Goal: Task Accomplishment & Management: Use online tool/utility

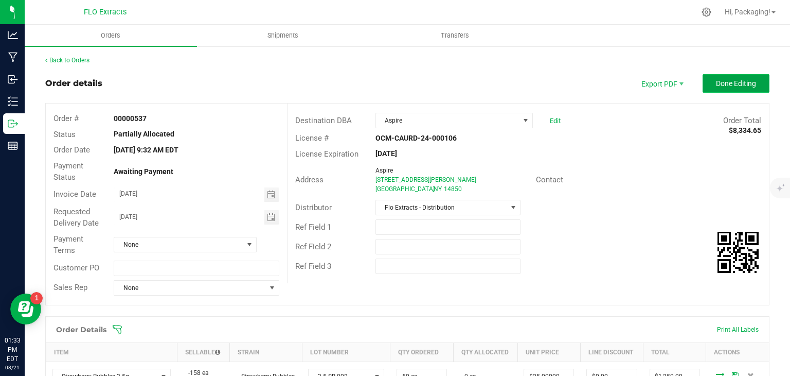
click at [726, 85] on span "Done Editing" at bounding box center [736, 83] width 40 height 8
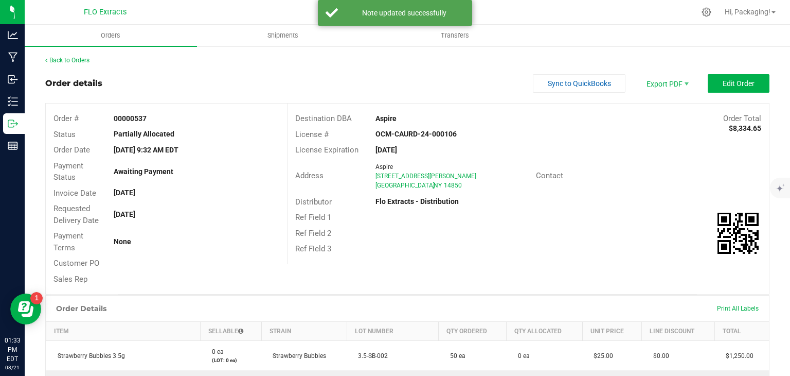
click at [62, 58] on link "Back to Orders" at bounding box center [67, 60] width 44 height 7
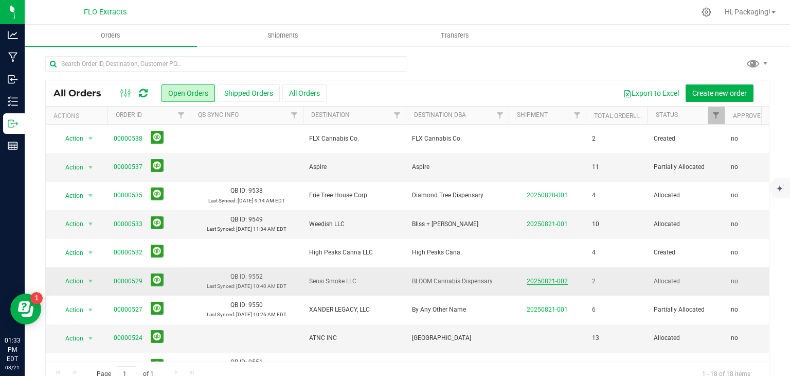
click at [550, 279] on link "20250821-002" at bounding box center [547, 280] width 41 height 7
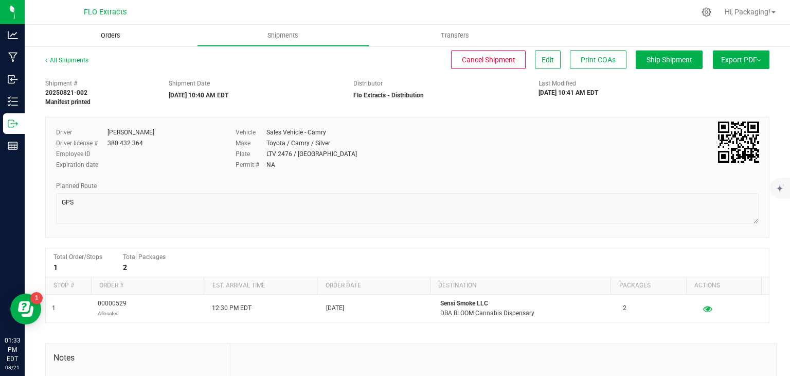
click at [107, 37] on span "Orders" at bounding box center [110, 35] width 47 height 9
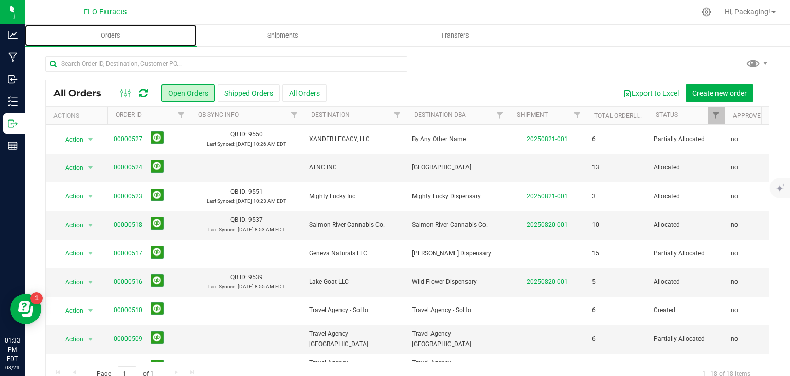
scroll to position [171, 0]
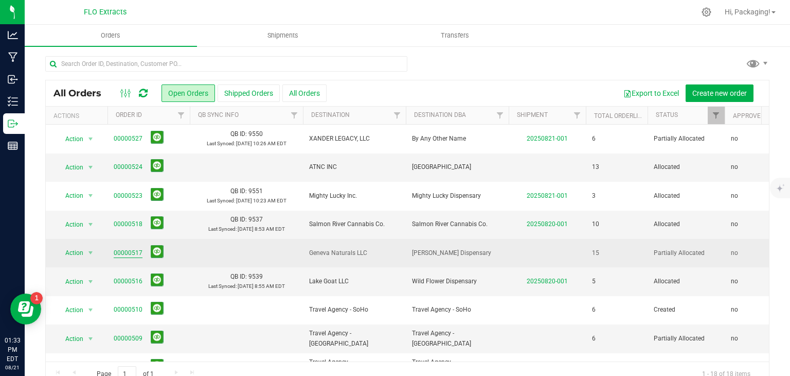
click at [121, 252] on link "00000517" at bounding box center [128, 253] width 29 height 10
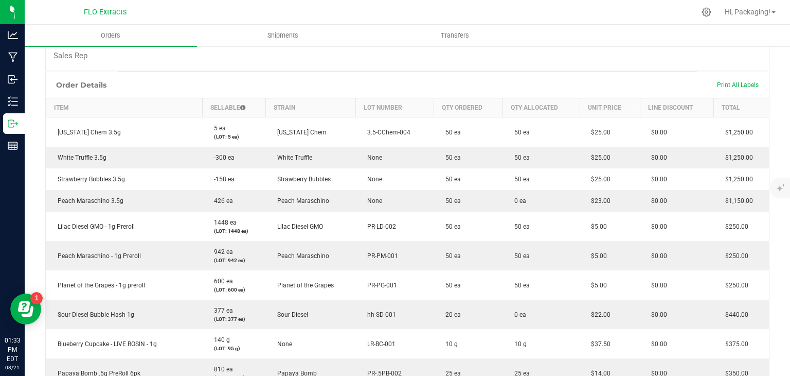
scroll to position [224, 0]
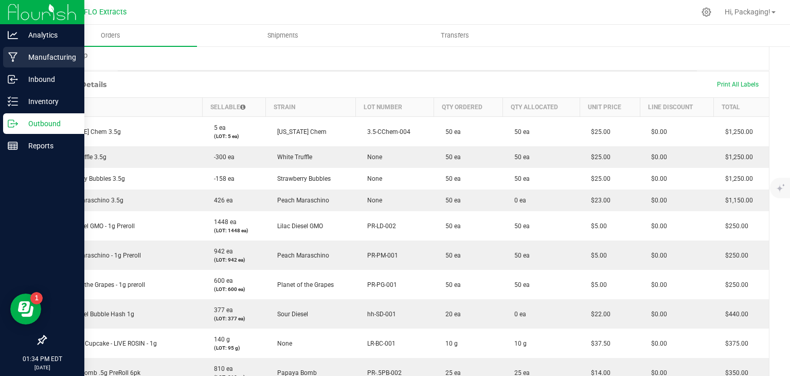
click at [50, 58] on p "Manufacturing" at bounding box center [49, 57] width 62 height 12
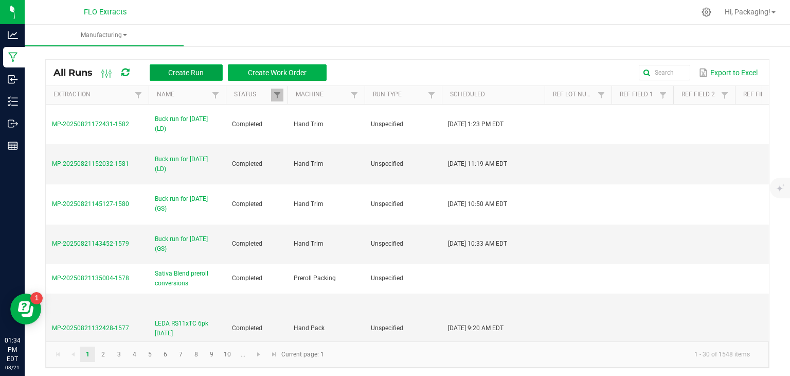
click at [191, 71] on span "Create Run" at bounding box center [186, 72] width 36 height 8
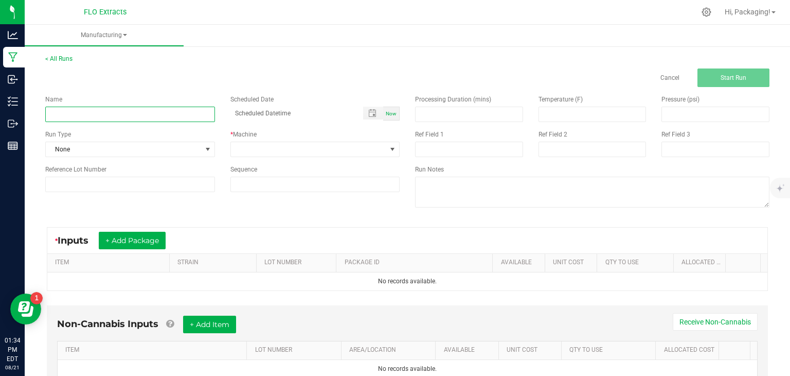
click at [76, 112] on input at bounding box center [130, 114] width 170 height 15
type input "LEDA CCHEM 6pk [DATE]"
click at [389, 113] on span "Now" at bounding box center [391, 114] width 11 height 6
type input "[DATE] 1:35 PM"
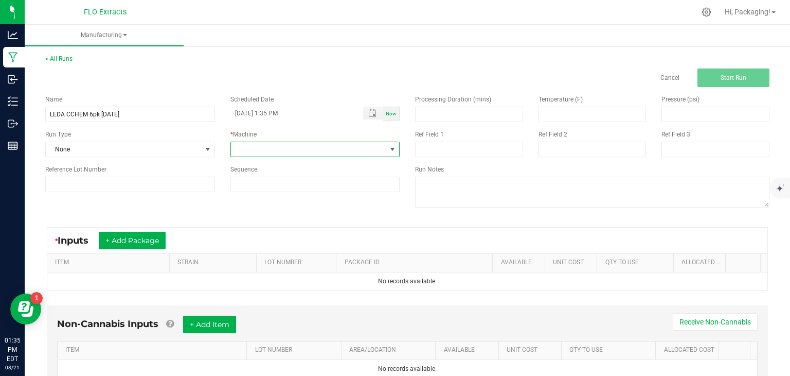
click at [389, 149] on span at bounding box center [393, 149] width 8 height 8
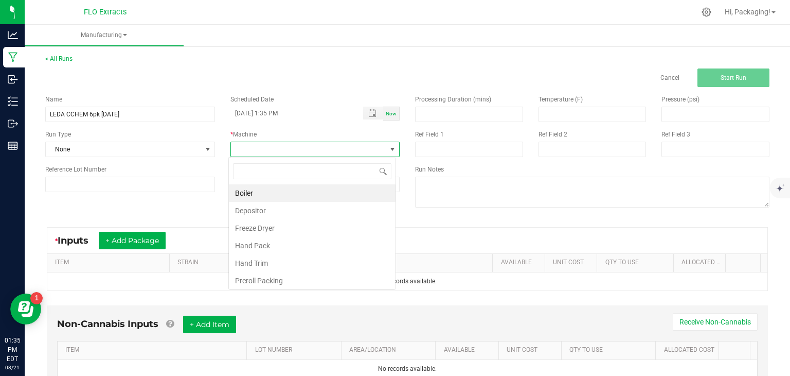
scroll to position [15, 167]
click at [320, 245] on li "Hand Pack" at bounding box center [312, 245] width 167 height 17
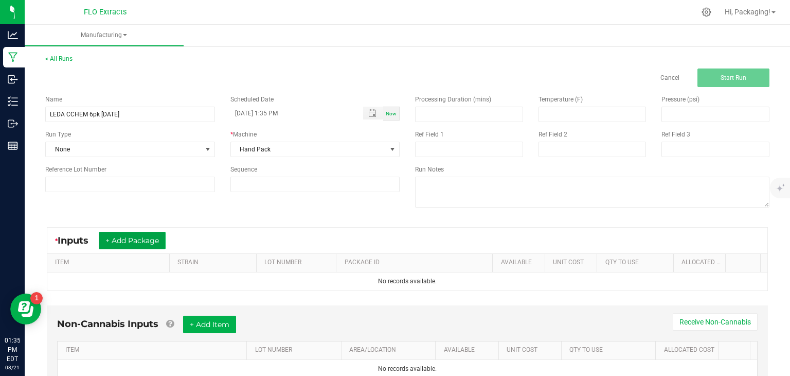
click at [129, 239] on button "+ Add Package" at bounding box center [132, 240] width 67 height 17
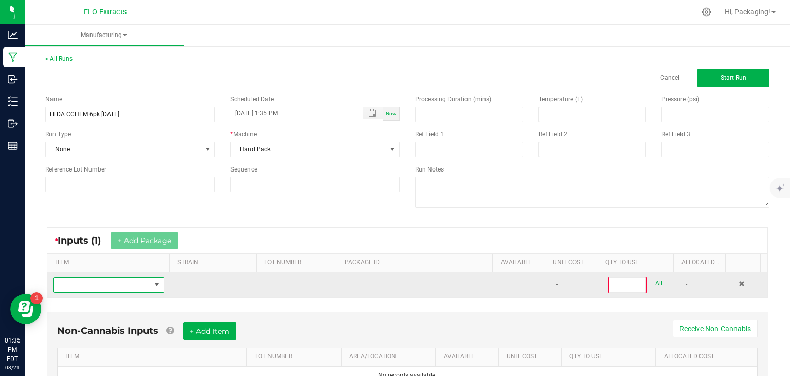
click at [155, 285] on span "NO DATA FOUND" at bounding box center [157, 284] width 8 height 8
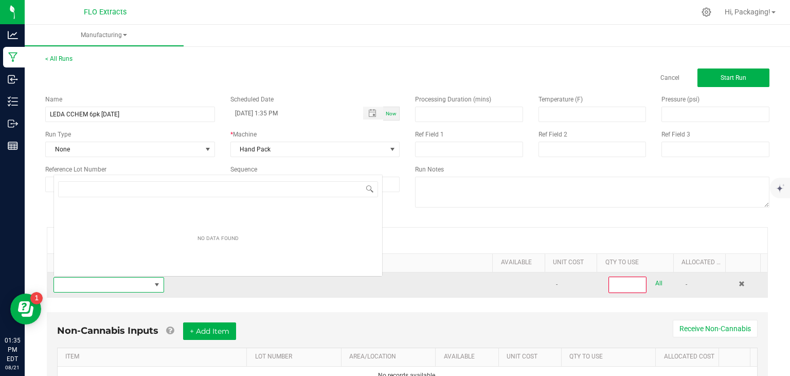
scroll to position [15, 107]
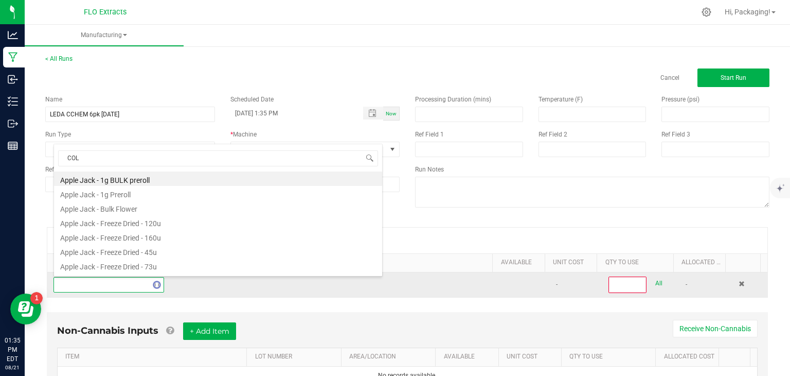
type input "COLO"
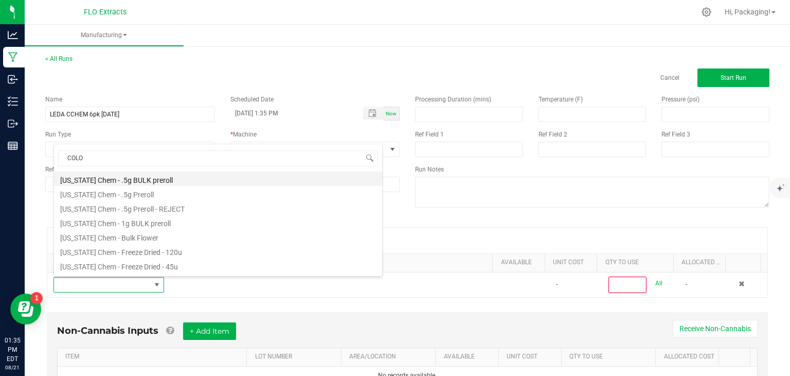
click at [167, 177] on li "[US_STATE] Chem - .5g BULK preroll" at bounding box center [218, 178] width 328 height 14
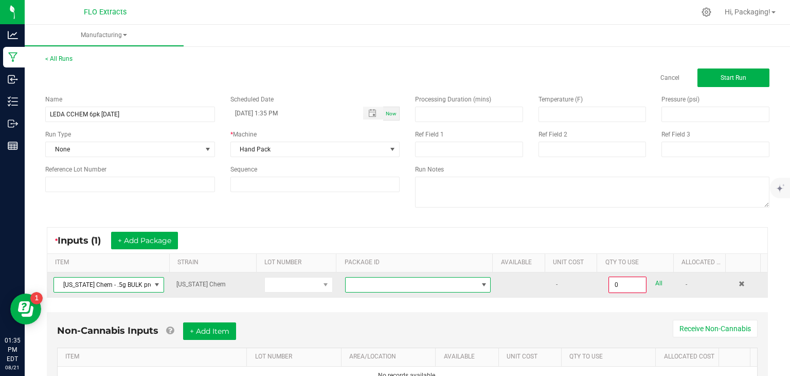
click at [480, 285] on span at bounding box center [484, 284] width 8 height 8
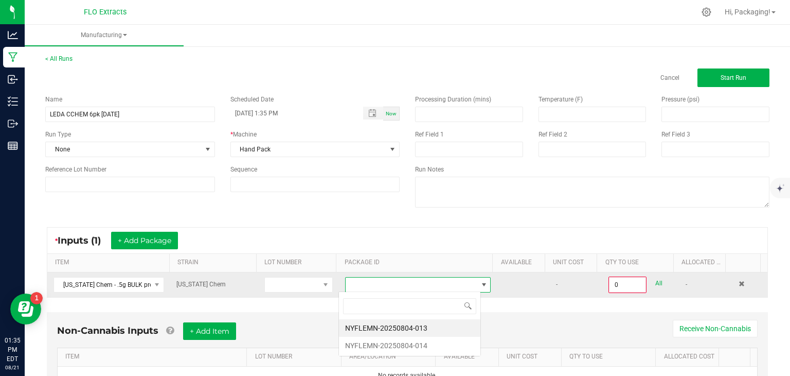
scroll to position [15, 142]
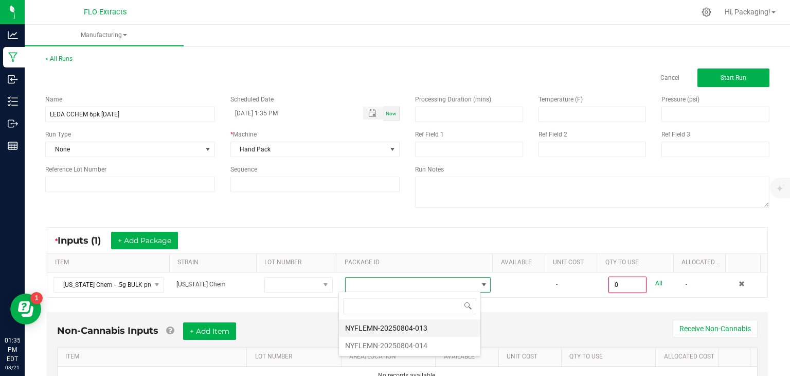
click at [429, 327] on li "NYFLEMN-20250804-013" at bounding box center [410, 327] width 142 height 17
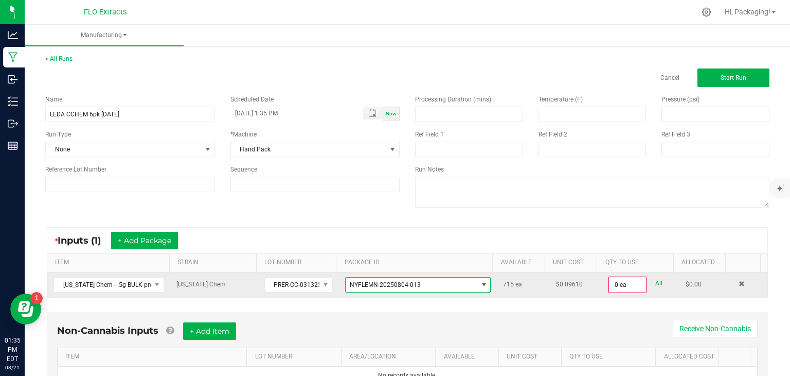
click at [656, 282] on link "All" at bounding box center [659, 283] width 7 height 14
type input "715 ea"
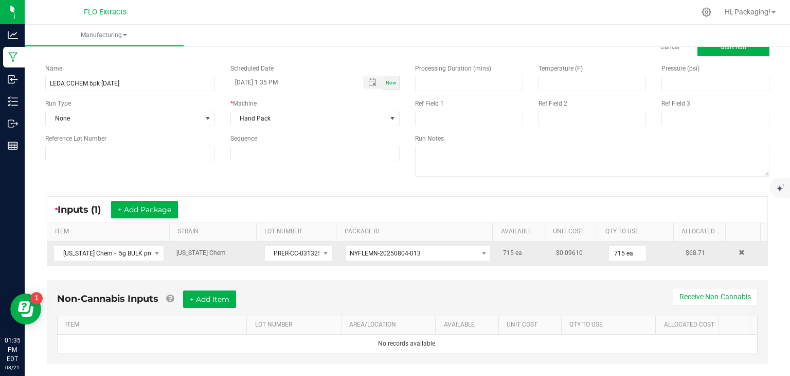
scroll to position [31, 0]
click at [220, 293] on button "+ Add Item" at bounding box center [209, 298] width 53 height 17
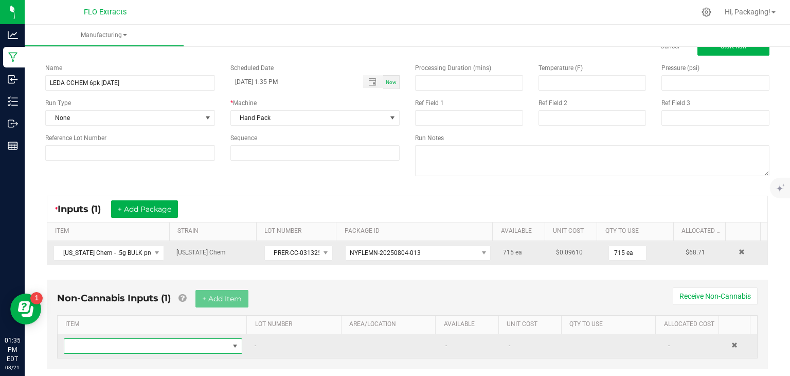
click at [231, 342] on span "NO DATA FOUND" at bounding box center [235, 346] width 8 height 8
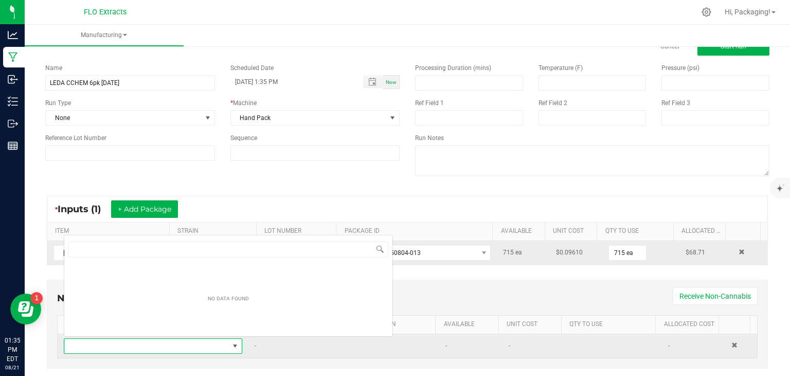
scroll to position [15, 172]
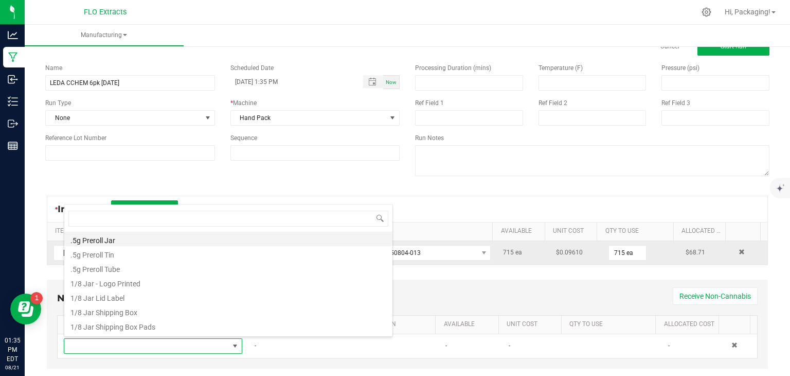
click at [168, 239] on li ".5g Preroll Jar" at bounding box center [228, 239] width 328 height 14
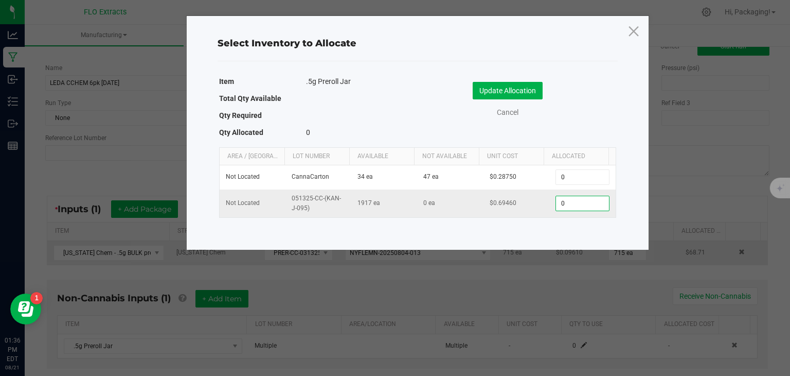
click at [563, 201] on input "0" at bounding box center [582, 203] width 52 height 14
type input "119"
click at [526, 91] on button "Update Allocation" at bounding box center [508, 90] width 70 height 17
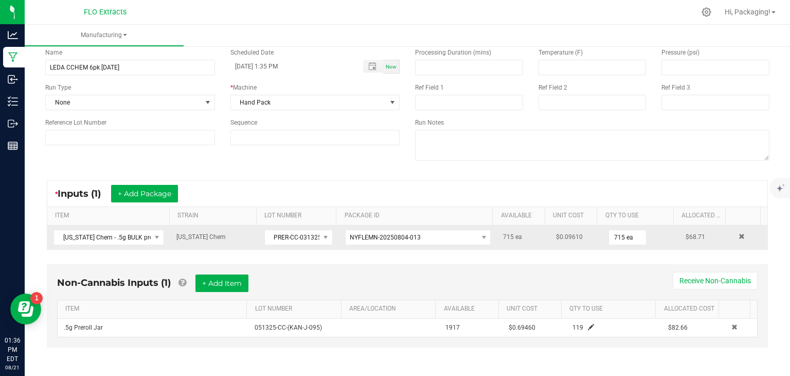
scroll to position [46, 0]
click at [225, 285] on button "+ Add Item" at bounding box center [222, 283] width 53 height 17
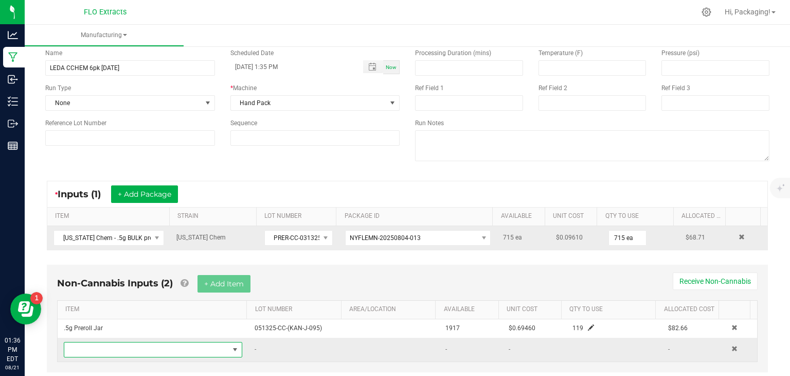
click at [233, 346] on span "NO DATA FOUND" at bounding box center [235, 349] width 8 height 8
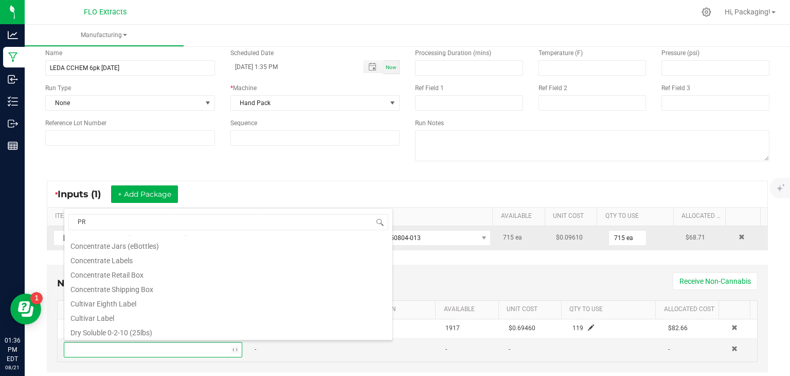
scroll to position [0, 0]
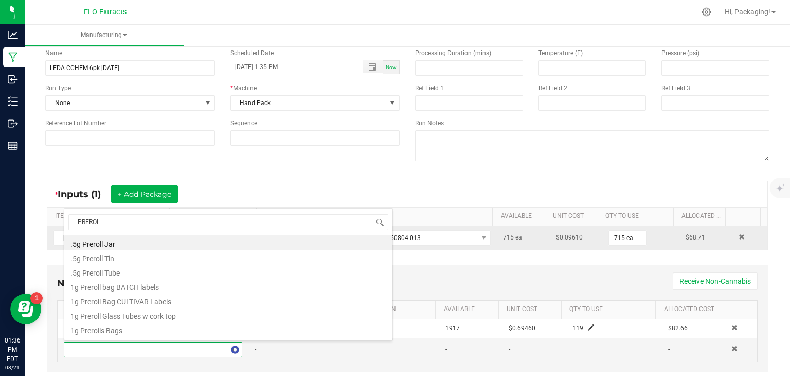
type input "PREROLL"
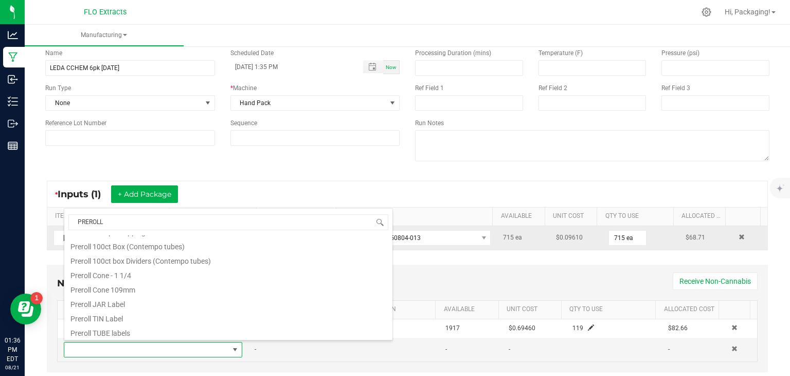
scroll to position [129, 0]
click at [140, 304] on li "Preroll JAR Label" at bounding box center [228, 301] width 328 height 14
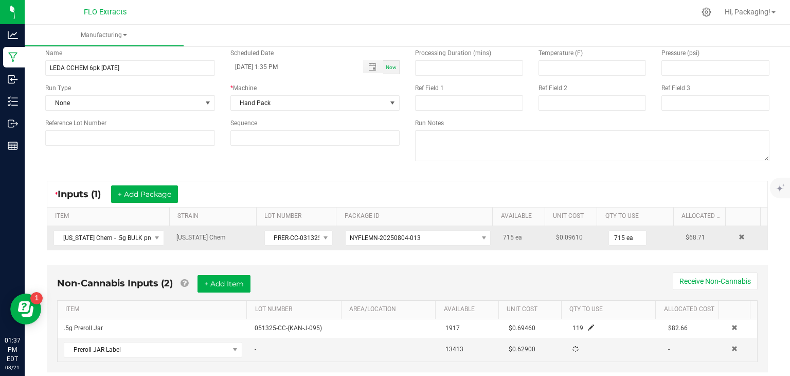
drag, startPoint x: 140, startPoint y: 304, endPoint x: 416, endPoint y: 283, distance: 276.6
click at [416, 283] on div "Non-Cannabis Inputs (2) + Add Item Receive Non-Cannabis" at bounding box center [407, 287] width 701 height 25
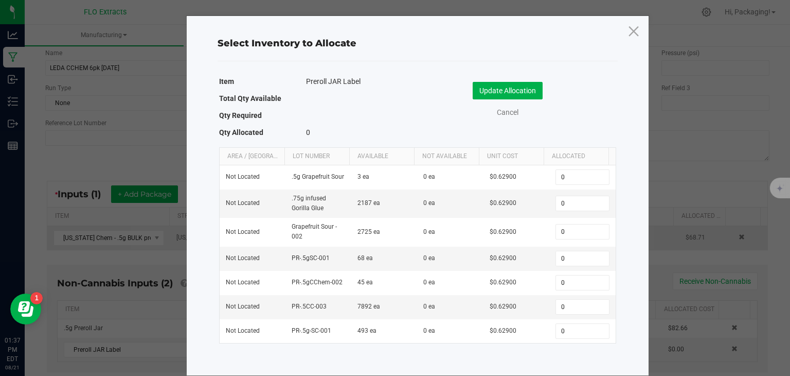
click at [417, 283] on td "0 ea" at bounding box center [450, 283] width 66 height 24
click at [564, 301] on input "0" at bounding box center [582, 307] width 52 height 14
type input "119"
click at [502, 91] on button "Update Allocation" at bounding box center [508, 90] width 70 height 17
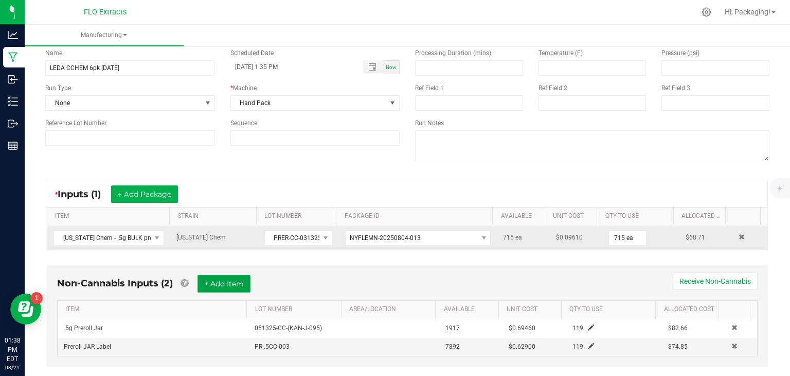
click at [227, 282] on button "+ Add Item" at bounding box center [224, 283] width 53 height 17
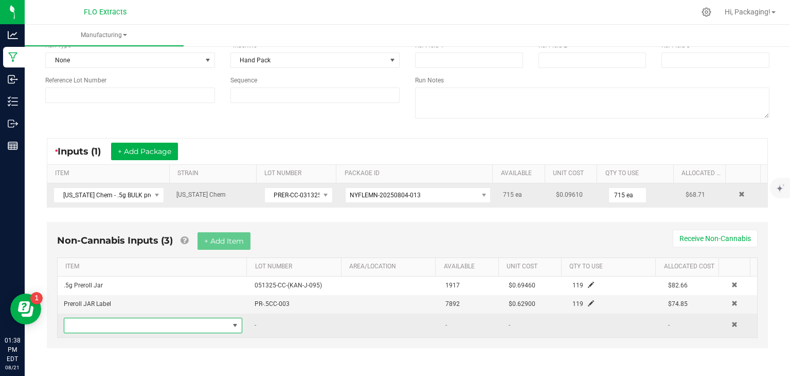
click at [96, 324] on span "NO DATA FOUND" at bounding box center [146, 325] width 165 height 14
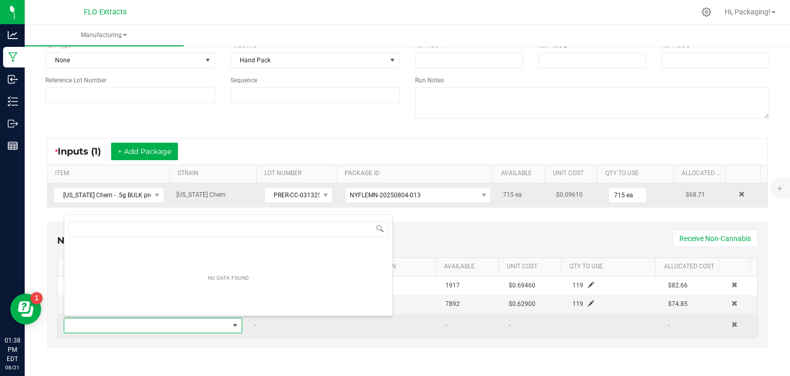
scroll to position [15, 172]
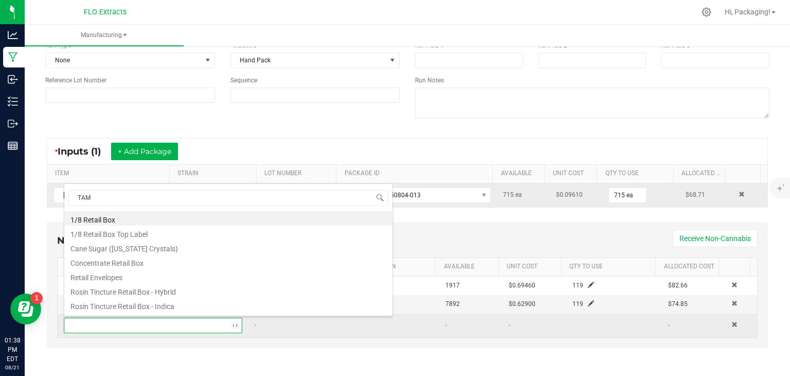
type input "TAMP"
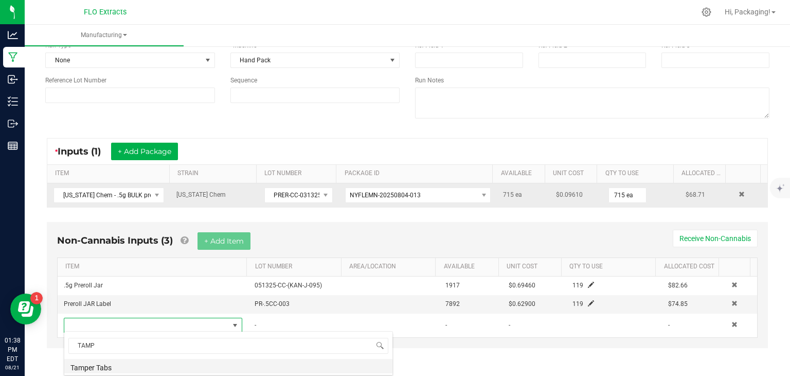
click at [103, 369] on li "Tamper Tabs" at bounding box center [228, 366] width 328 height 14
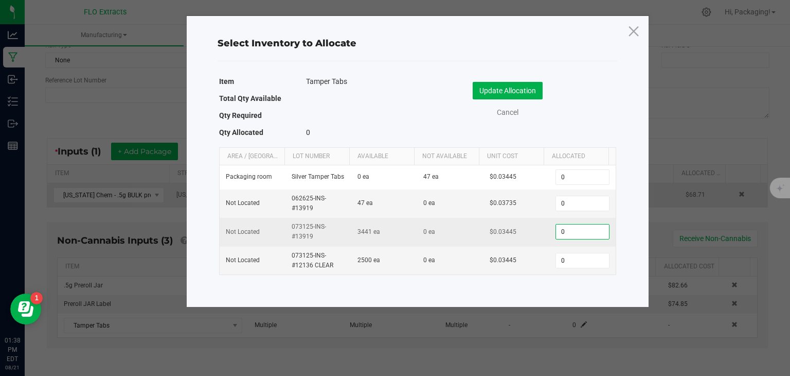
click at [579, 229] on input "0" at bounding box center [582, 231] width 52 height 14
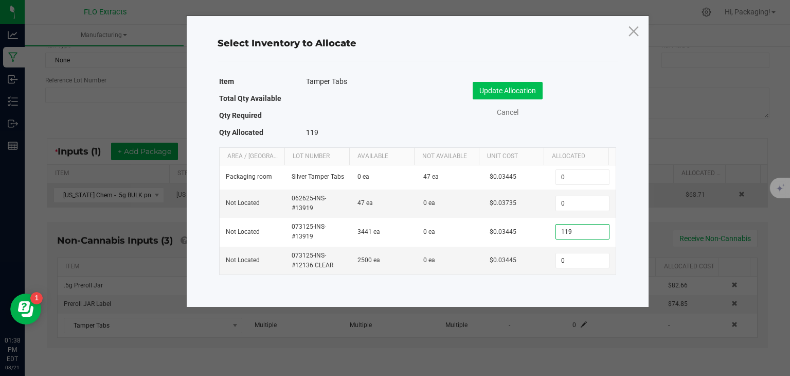
type input "119"
click at [530, 92] on button "Update Allocation" at bounding box center [508, 90] width 70 height 17
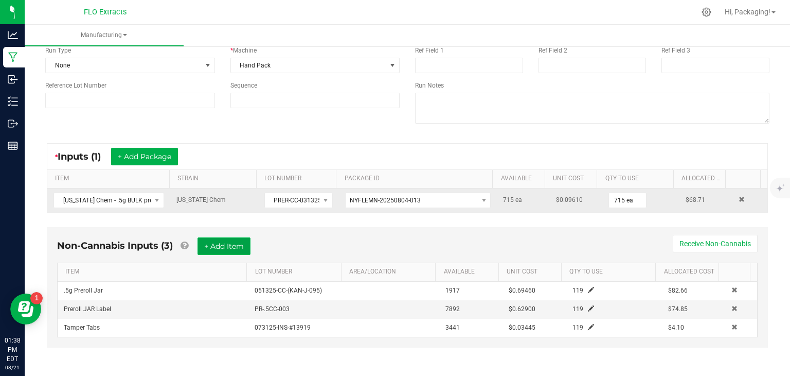
click at [240, 248] on button "+ Add Item" at bounding box center [224, 245] width 53 height 17
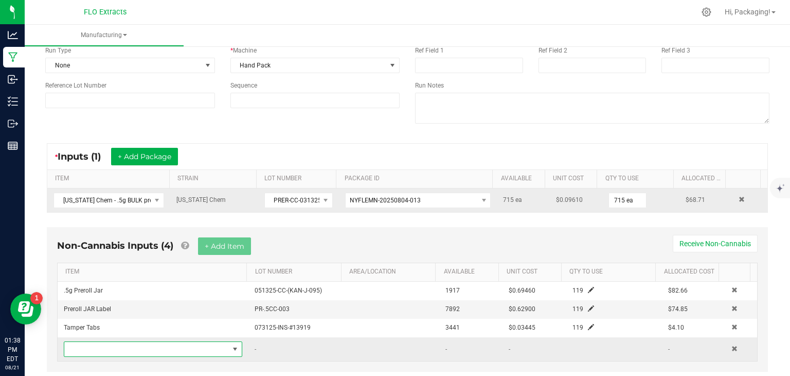
click at [86, 344] on span "NO DATA FOUND" at bounding box center [146, 349] width 165 height 14
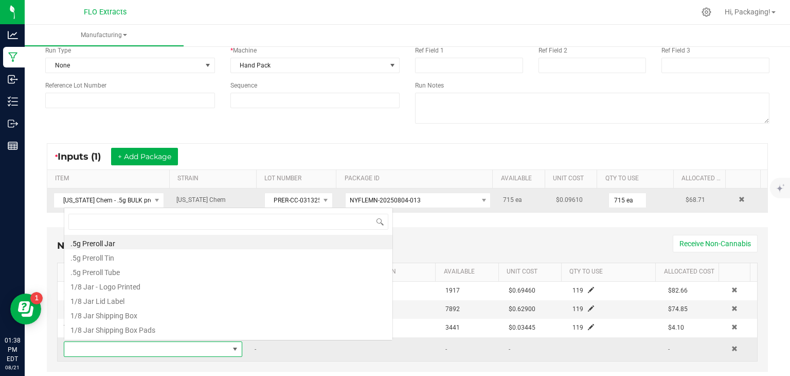
scroll to position [15, 172]
type input "PREROLL"
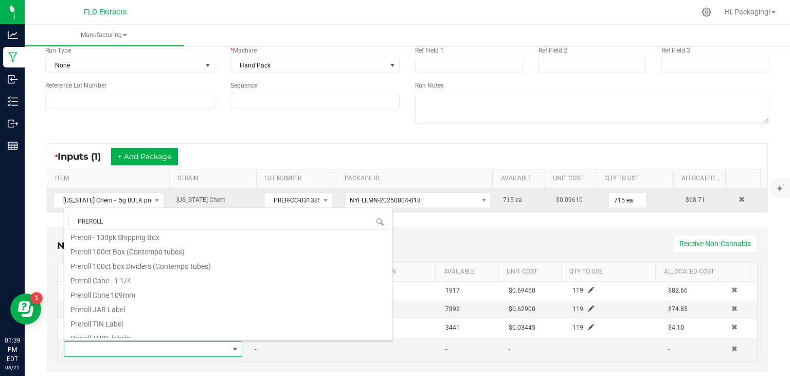
scroll to position [111, 0]
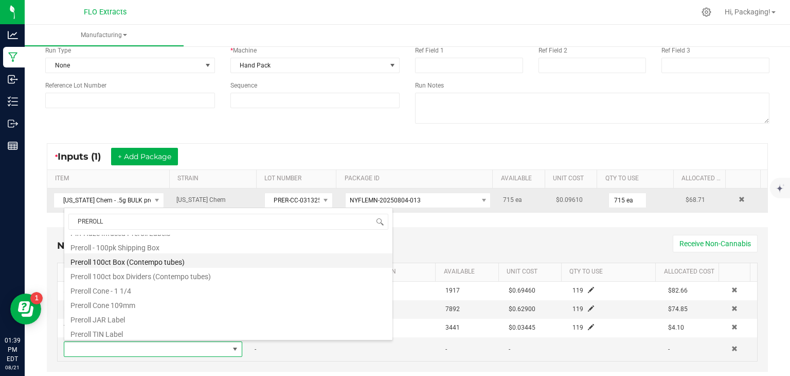
click at [196, 263] on li "Preroll 100ct Box (Contempo tubes)" at bounding box center [228, 260] width 328 height 14
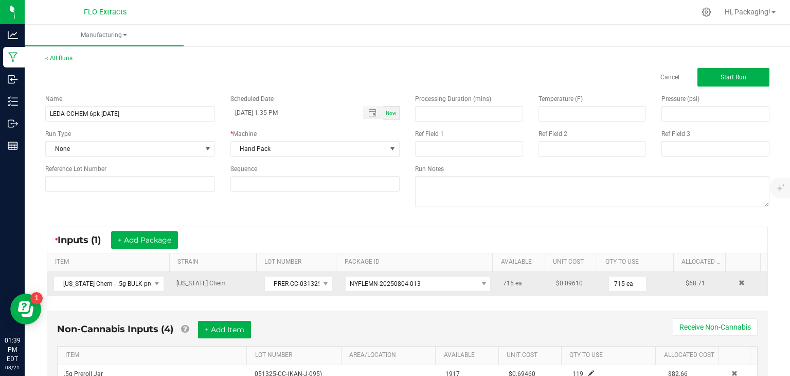
scroll to position [0, 0]
type input "5 ea"
click at [712, 80] on button "Start Run" at bounding box center [734, 77] width 72 height 19
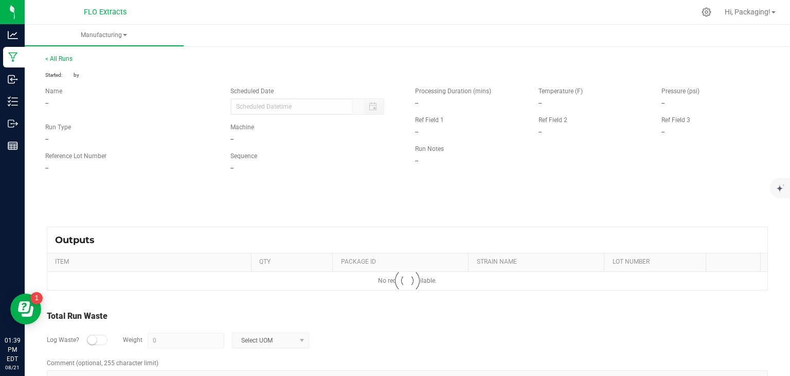
type input "[DATE] 1:35 PM"
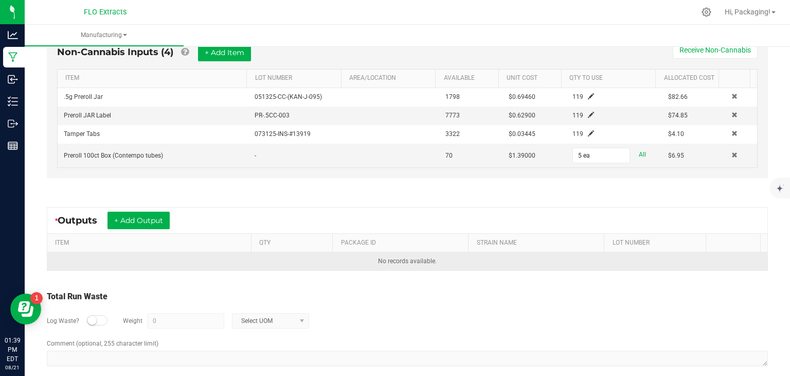
scroll to position [310, 0]
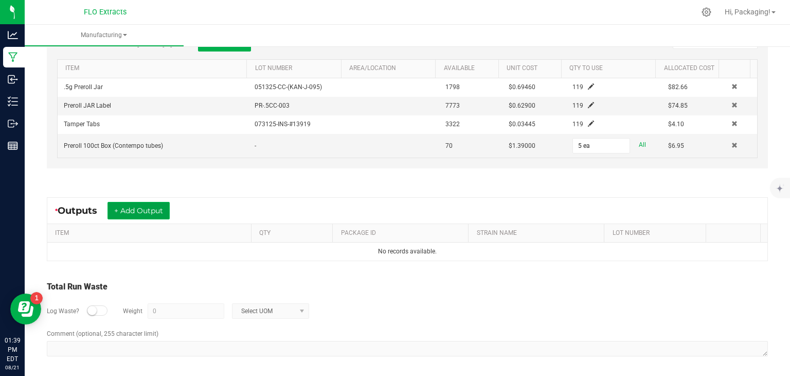
click at [144, 210] on button "+ Add Output" at bounding box center [139, 210] width 62 height 17
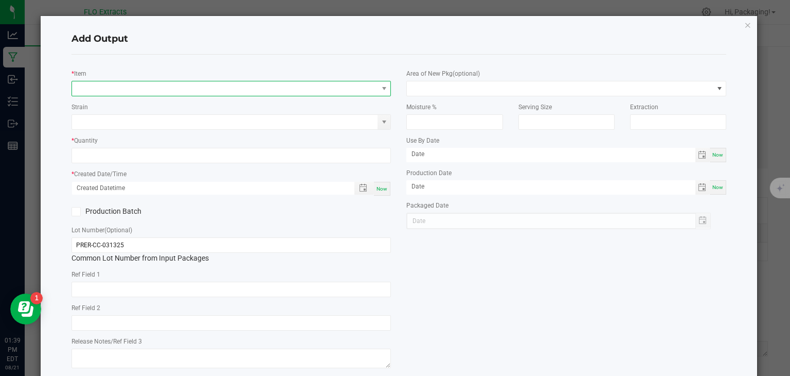
click at [95, 86] on span "NO DATA FOUND" at bounding box center [225, 88] width 306 height 14
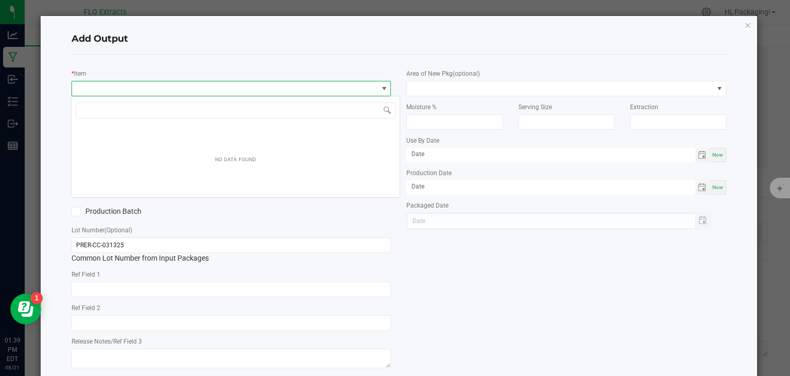
scroll to position [15, 317]
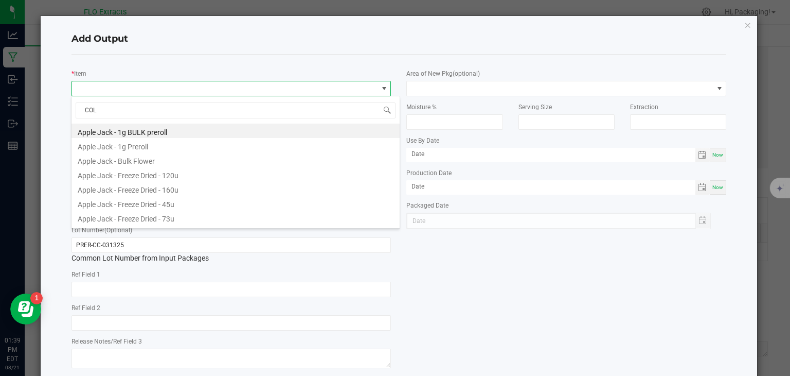
type input "COLO"
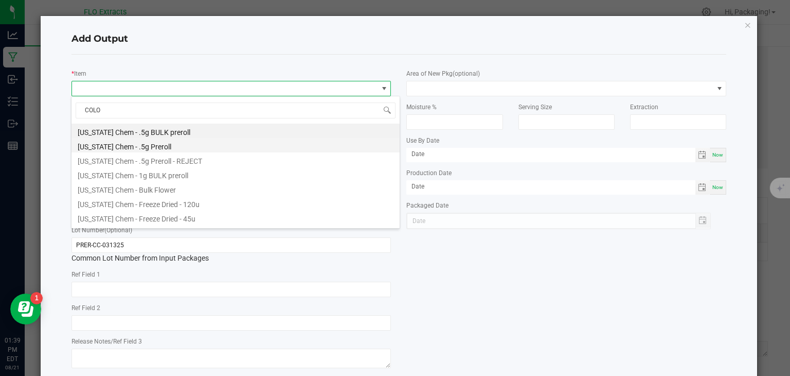
click at [135, 149] on li "[US_STATE] Chem - .5g Preroll" at bounding box center [236, 145] width 328 height 14
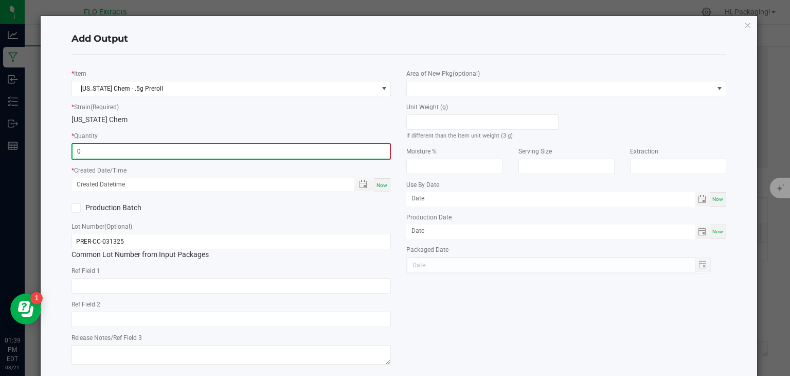
click at [111, 154] on input "0" at bounding box center [232, 151] width 318 height 14
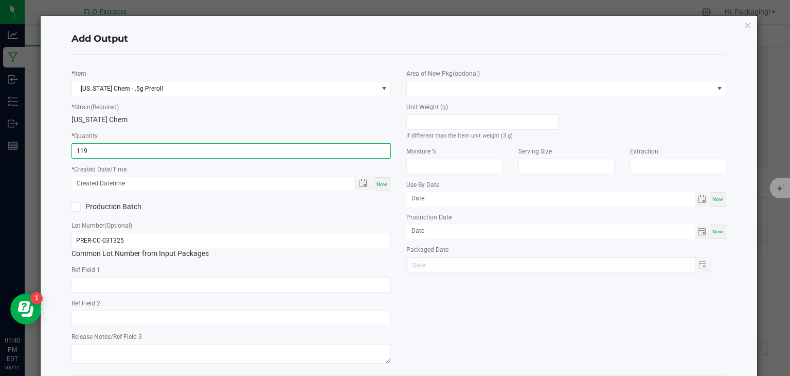
type input "119 ea"
click at [379, 184] on span "Now" at bounding box center [382, 184] width 11 height 6
type input "[DATE] 1:40 PM"
type input "[DATE]"
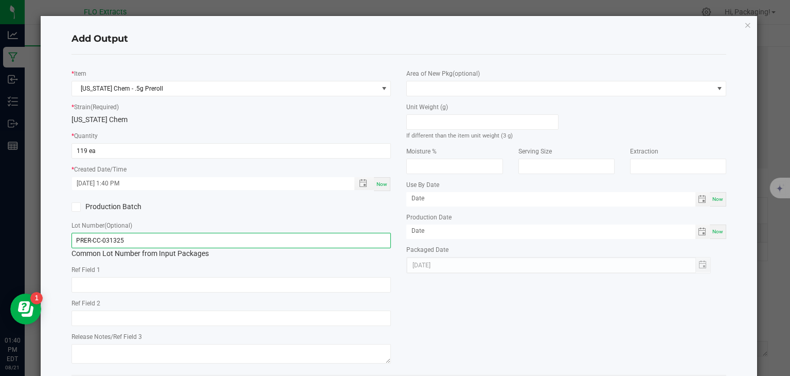
click at [144, 239] on input "PRER-CC-031325" at bounding box center [232, 240] width 320 height 15
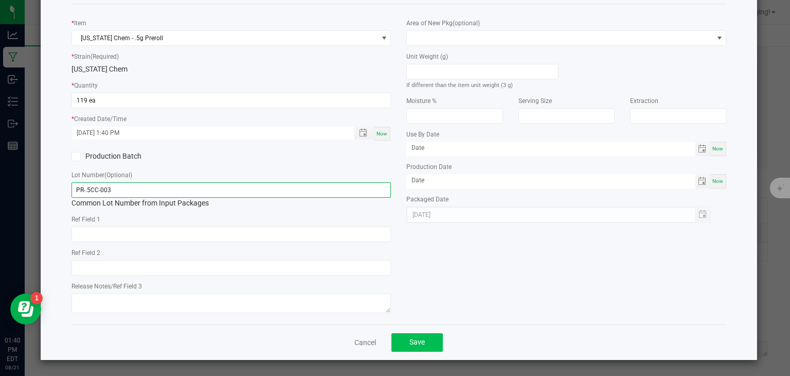
type input "PR-.5CC-003"
click at [425, 341] on button "Save" at bounding box center [417, 342] width 51 height 19
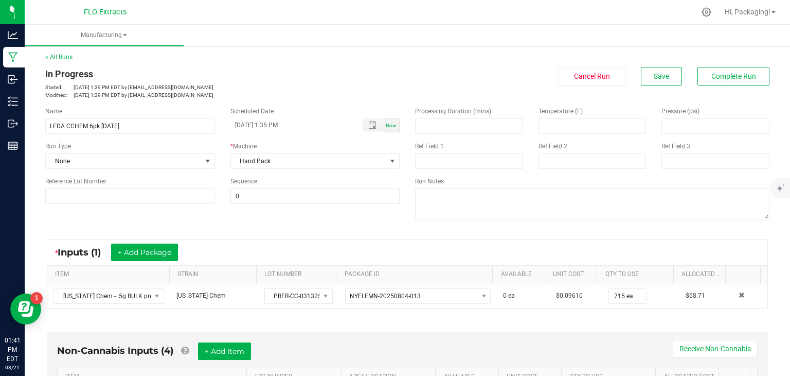
scroll to position [0, 0]
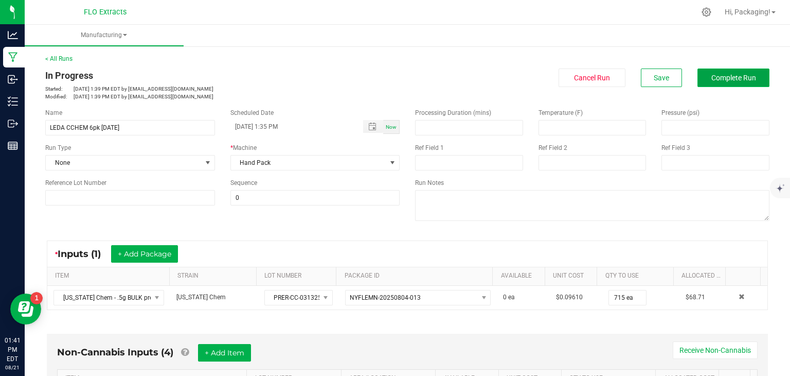
click at [733, 81] on span "Complete Run" at bounding box center [734, 78] width 45 height 8
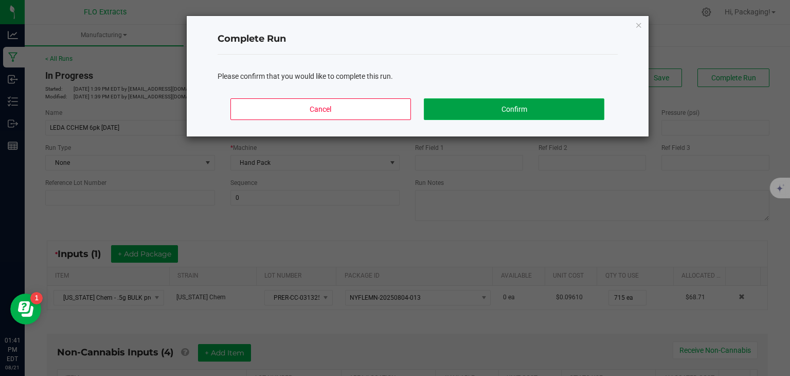
click at [544, 112] on button "Confirm" at bounding box center [514, 109] width 180 height 22
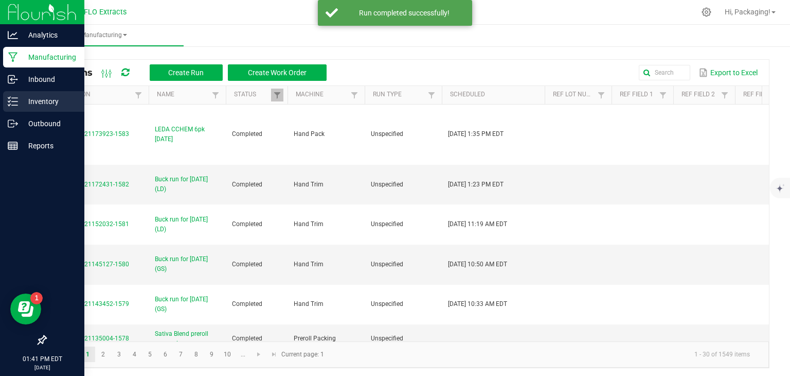
click at [34, 106] on p "Inventory" at bounding box center [49, 101] width 62 height 12
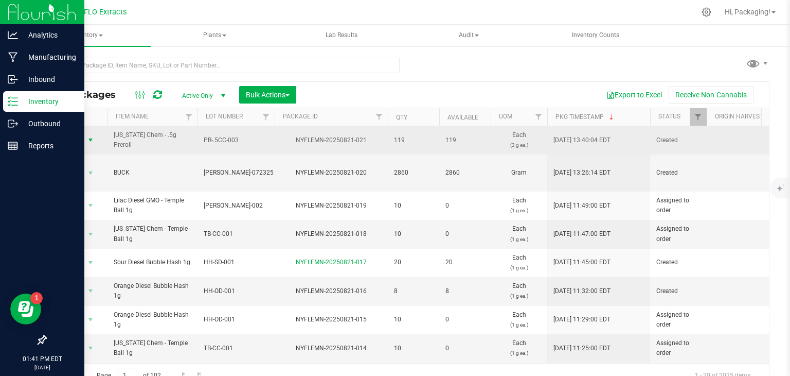
click at [90, 139] on span "select" at bounding box center [90, 140] width 8 height 8
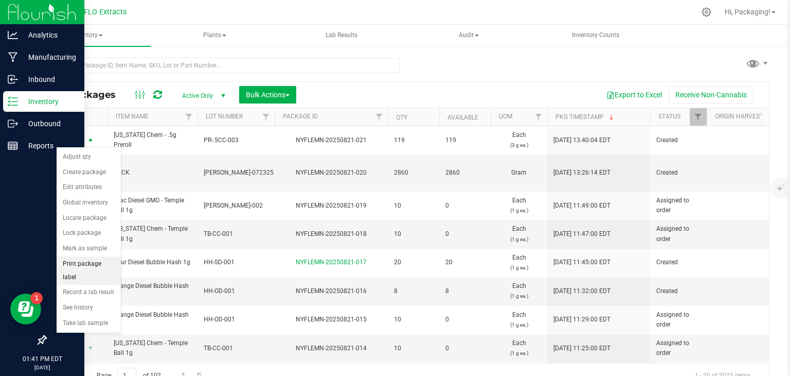
click at [93, 264] on li "Print package label" at bounding box center [89, 270] width 64 height 28
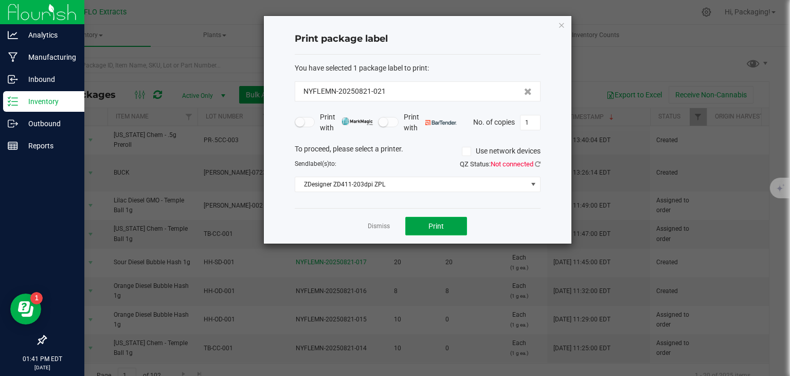
click at [439, 222] on span "Print" at bounding box center [436, 226] width 15 height 8
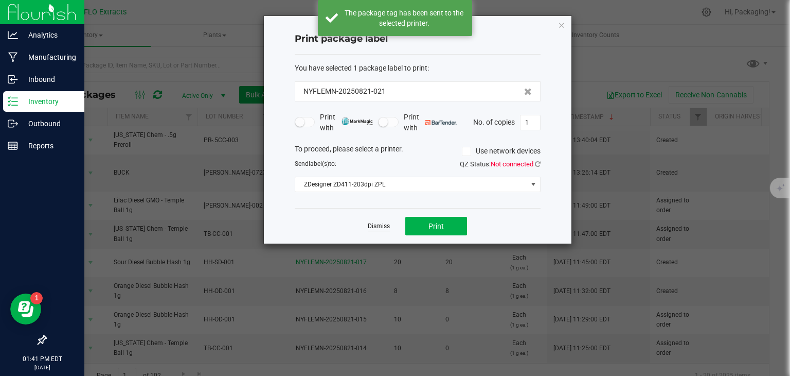
click at [384, 225] on link "Dismiss" at bounding box center [379, 226] width 22 height 9
